Goal: Information Seeking & Learning: Learn about a topic

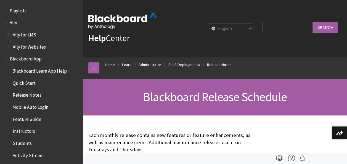
scroll to position [615, 0]
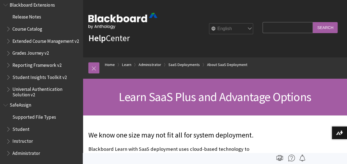
scroll to position [787, 0]
click at [17, 154] on span "Administrator" at bounding box center [26, 151] width 28 height 7
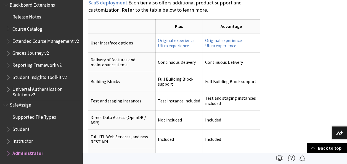
scroll to position [202, 0]
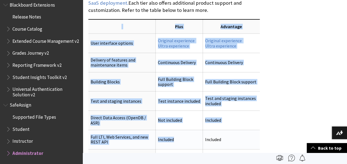
drag, startPoint x: 90, startPoint y: 12, endPoint x: 175, endPoint y: 135, distance: 149.8
click at [175, 135] on table "Plus Advantage User interface options Original experience Ultra experience Orig…" at bounding box center [173, 151] width 171 height 265
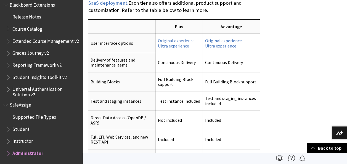
click at [298, 91] on div "Plus Advantage Included" at bounding box center [215, 113] width 264 height 399
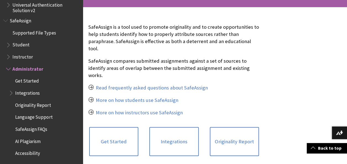
scroll to position [109, 0]
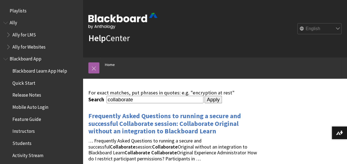
click at [130, 52] on div "Help Center" at bounding box center [122, 28] width 69 height 49
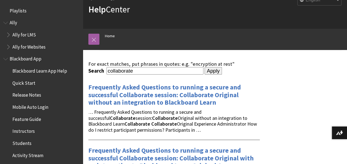
scroll to position [28, 0]
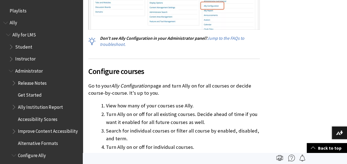
click at [11, 22] on span "Ally" at bounding box center [13, 21] width 7 height 7
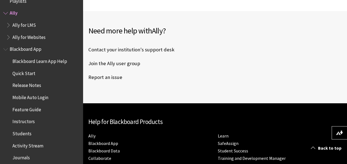
scroll to position [270, 0]
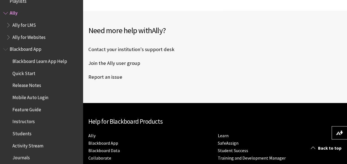
click at [8, 23] on span "Book outline for Anthology Ally Help" at bounding box center [9, 23] width 6 height 7
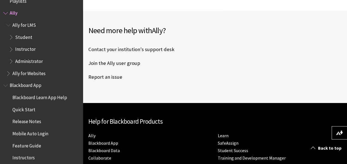
click at [21, 36] on span "Student" at bounding box center [23, 36] width 17 height 7
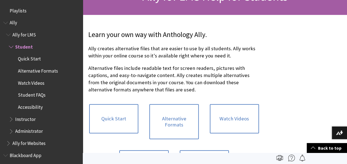
click at [9, 45] on span "Book outline for Anthology Ally Help" at bounding box center [12, 45] width 6 height 7
click at [9, 32] on span "Book outline for Anthology Ally Help" at bounding box center [9, 33] width 6 height 7
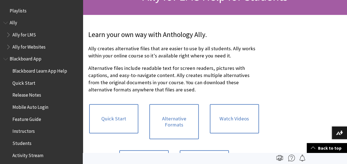
click at [6, 21] on span "Book outline for Anthology Ally Help" at bounding box center [6, 21] width 6 height 7
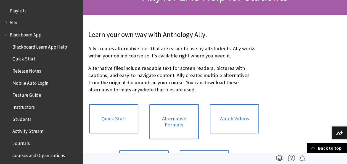
click at [6, 21] on span "Book outline for Anthology Ally Help" at bounding box center [6, 21] width 6 height 7
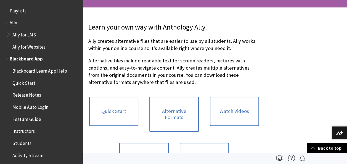
click at [4, 57] on span "Book outline for Blackboard App Help" at bounding box center [6, 57] width 6 height 7
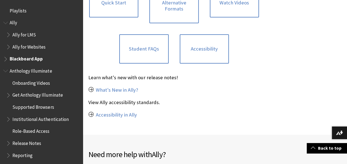
scroll to position [216, 0]
